Goal: Task Accomplishment & Management: Use online tool/utility

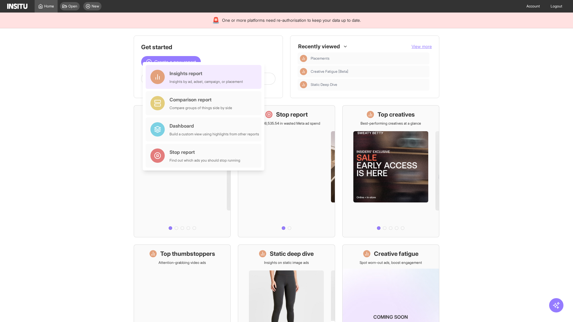
click at [205, 77] on div "Insights report Insights by ad, adset, campaign, or placement" at bounding box center [205, 77] width 73 height 14
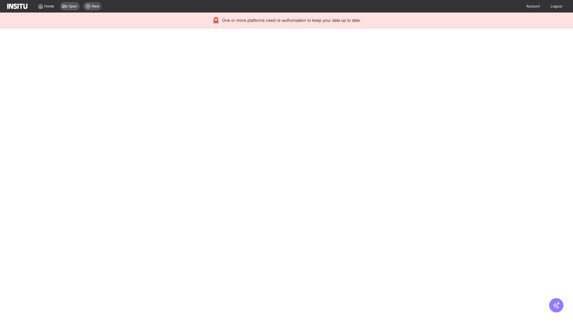
select select "**"
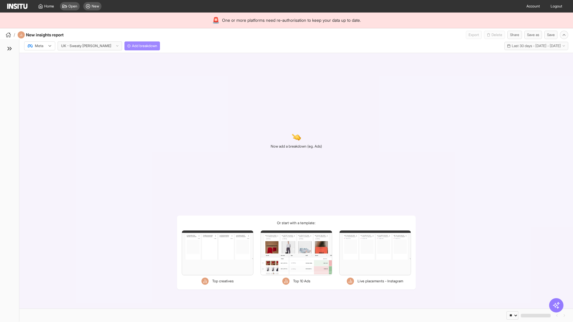
click at [132, 46] on span "Add breakdown" at bounding box center [144, 46] width 25 height 5
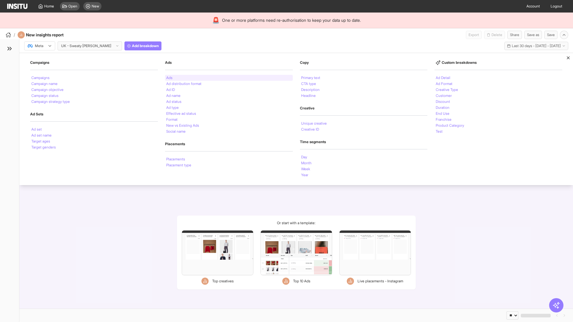
click at [169, 78] on li "Ads" at bounding box center [169, 78] width 6 height 4
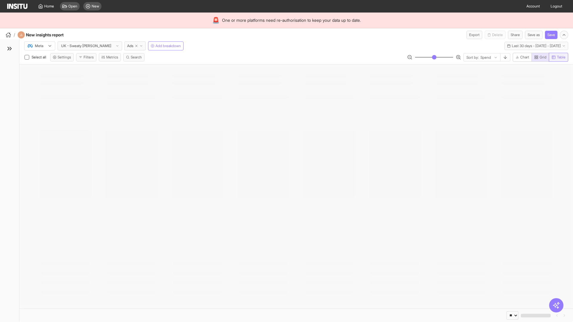
click at [558, 57] on span "Table" at bounding box center [561, 57] width 9 height 5
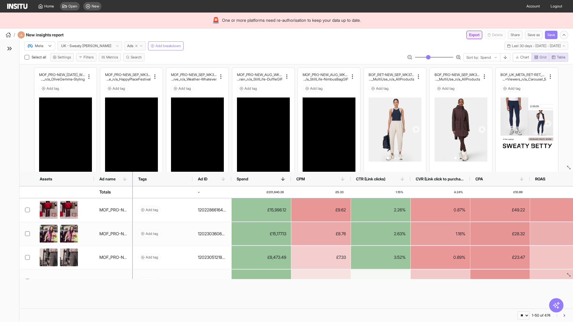
click at [471, 35] on button "Export" at bounding box center [474, 35] width 16 height 8
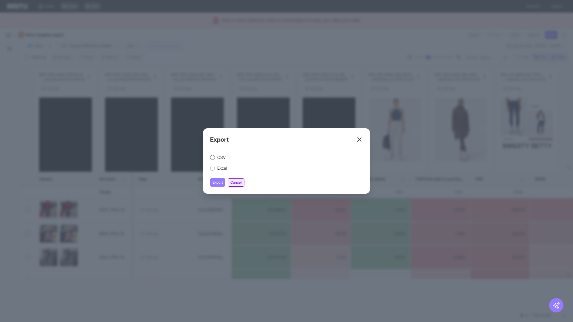
click at [237, 183] on button "Cancel" at bounding box center [236, 182] width 17 height 8
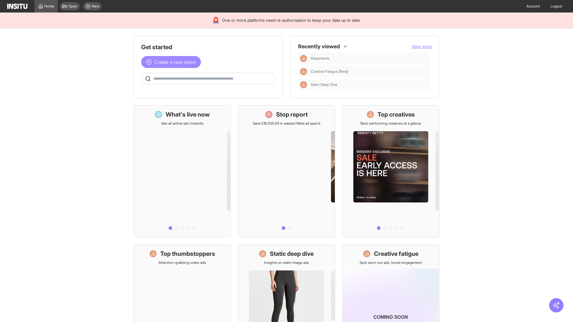
click at [172, 62] on span "Create a new report" at bounding box center [175, 61] width 42 height 7
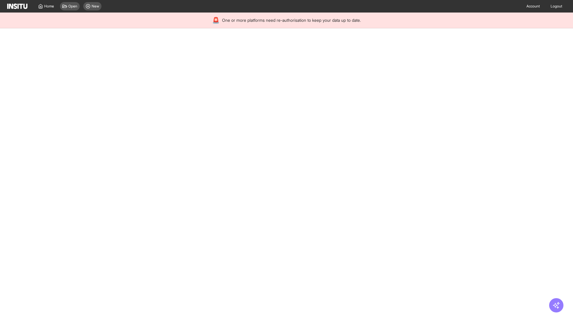
select select "**"
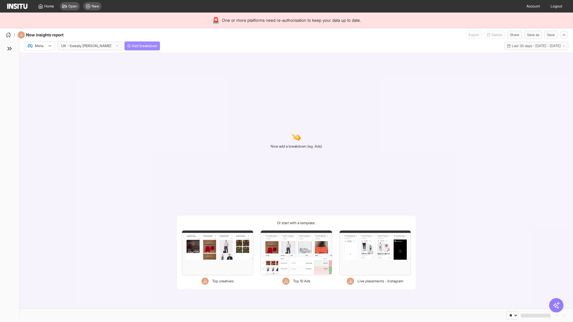
click at [132, 46] on span "Add breakdown" at bounding box center [144, 46] width 25 height 5
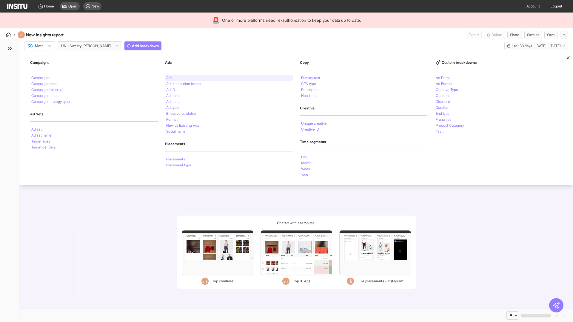
click at [169, 78] on li "Ads" at bounding box center [169, 78] width 6 height 4
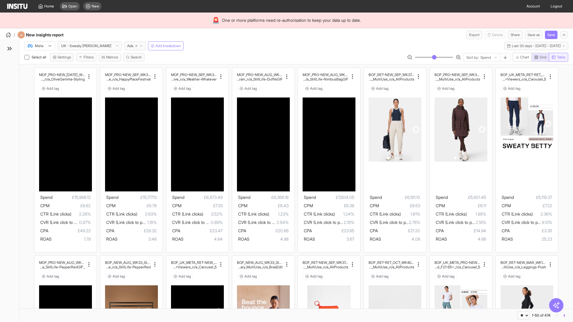
click at [558, 57] on span "Table" at bounding box center [561, 57] width 9 height 5
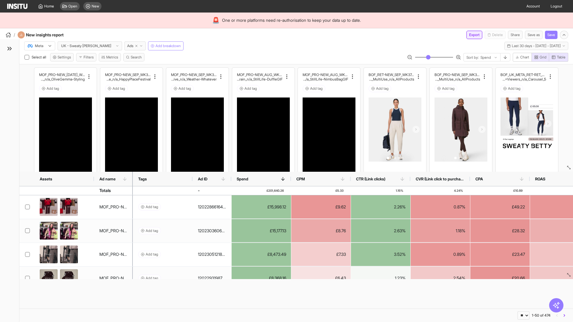
click at [471, 35] on button "Export" at bounding box center [474, 35] width 16 height 8
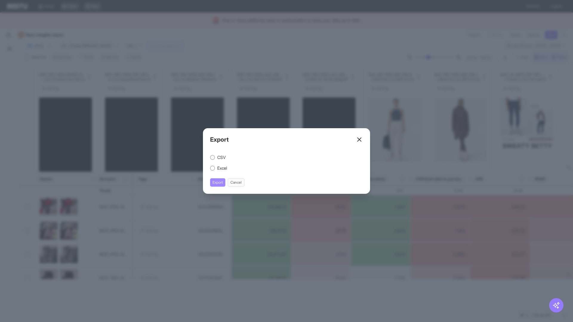
click at [218, 183] on button "Export" at bounding box center [217, 182] width 15 height 8
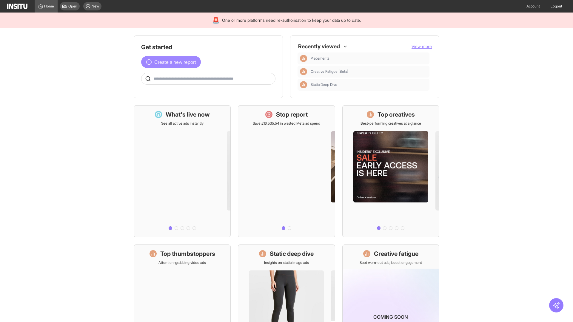
click at [172, 62] on span "Create a new report" at bounding box center [175, 61] width 42 height 7
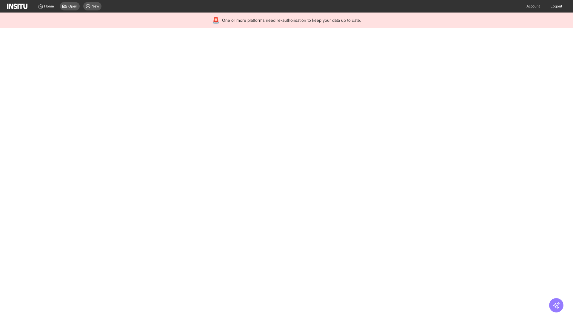
select select "**"
